Goal: Navigation & Orientation: Find specific page/section

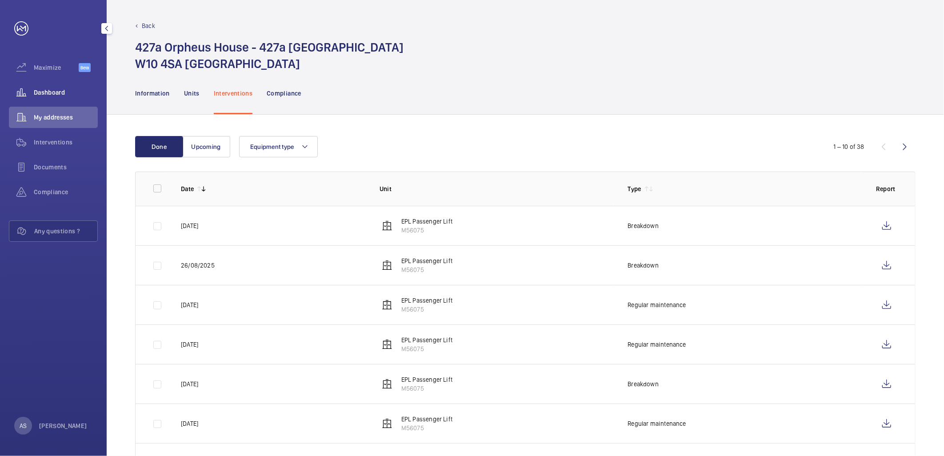
click at [42, 92] on span "Dashboard" at bounding box center [66, 92] width 64 height 9
